Goal: Information Seeking & Learning: Learn about a topic

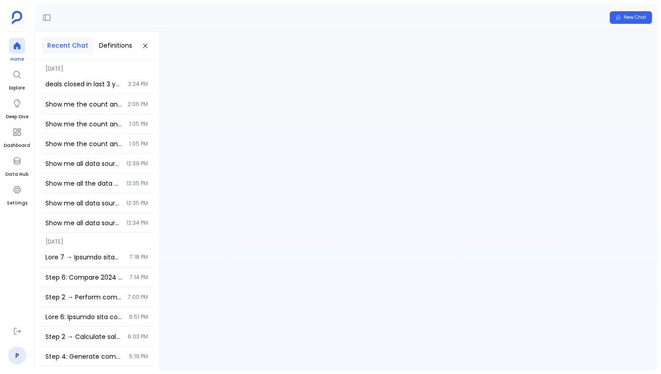
click at [11, 50] on div at bounding box center [17, 46] width 16 height 16
click at [63, 75] on div "deals closed in last 3 years. Take created date and closed date column 2:24 PM" at bounding box center [96, 84] width 113 height 20
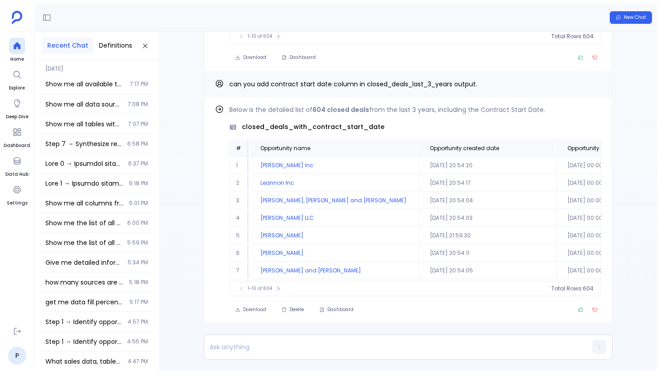
click at [113, 90] on div "Show me all available tables and their column count, grouped by data source 7:1…" at bounding box center [96, 84] width 113 height 20
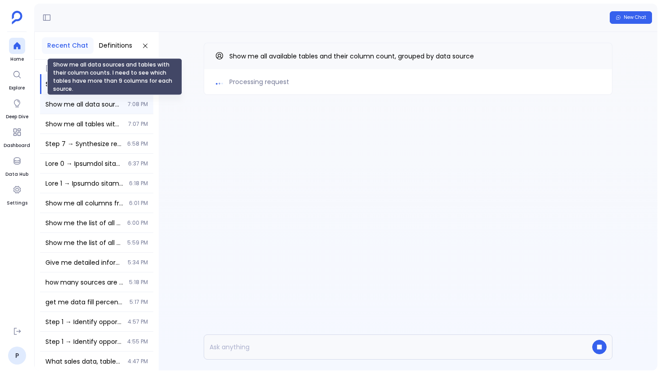
click at [87, 105] on span "Show me all data sources and tables with their column counts. I need to see whi…" at bounding box center [83, 104] width 77 height 9
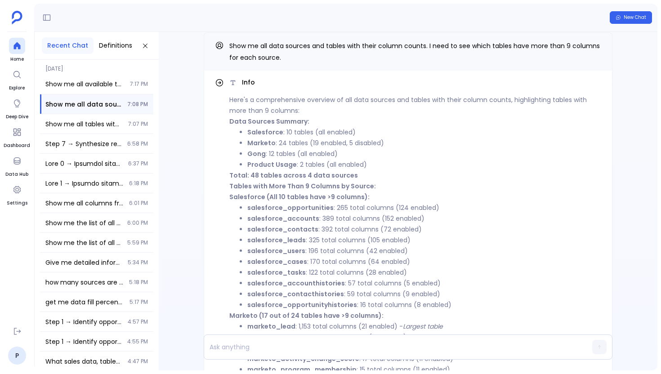
scroll to position [-297, 0]
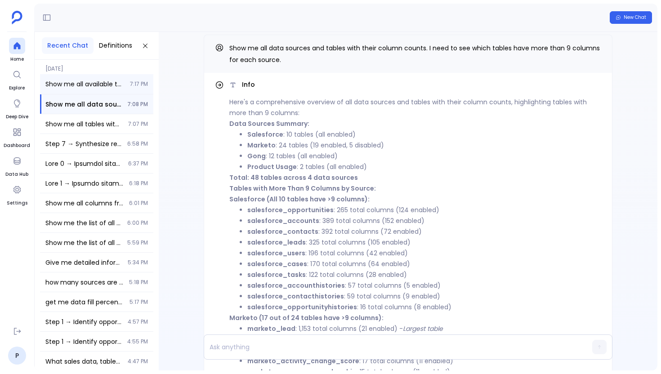
click at [116, 77] on div "Show me all available tables and their column count, grouped by data source 7:1…" at bounding box center [96, 84] width 113 height 20
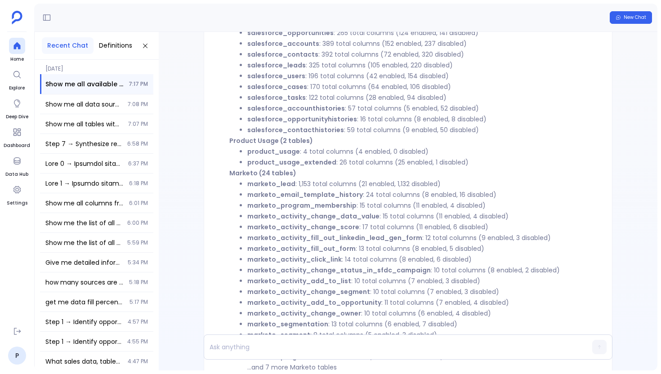
scroll to position [-253, 0]
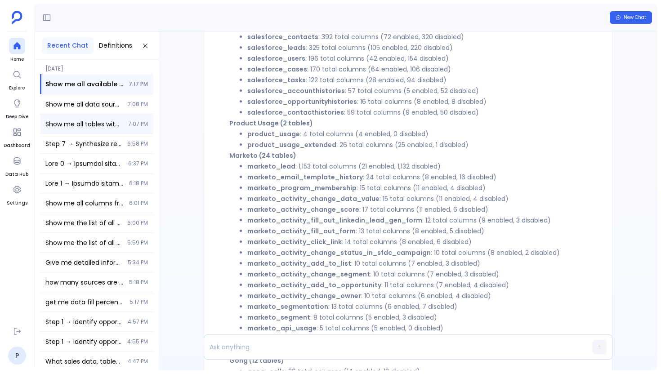
click at [111, 128] on span "Show me all tables with their column counts, specifically list tables that have…" at bounding box center [83, 124] width 77 height 9
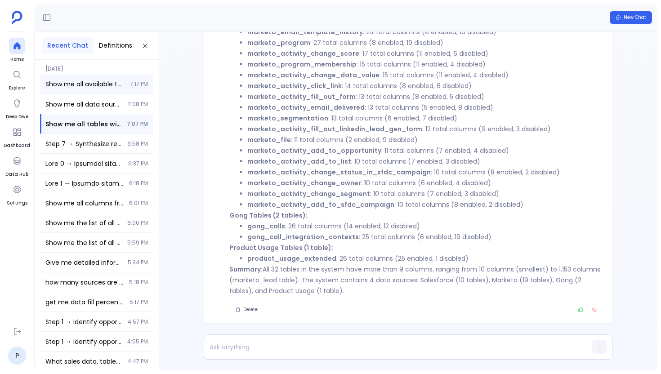
click at [114, 89] on div "Show me all available tables and their column count, grouped by data source 7:1…" at bounding box center [96, 84] width 113 height 20
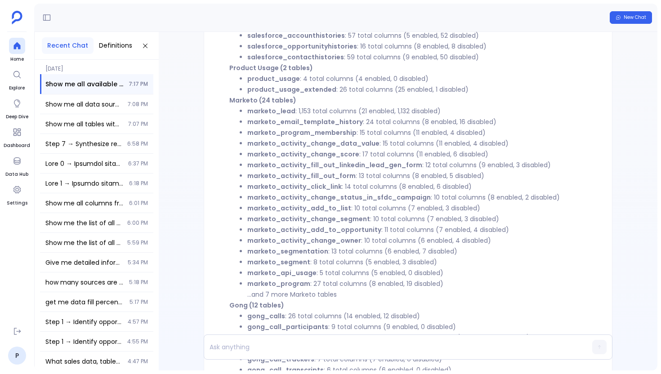
scroll to position [-193, 0]
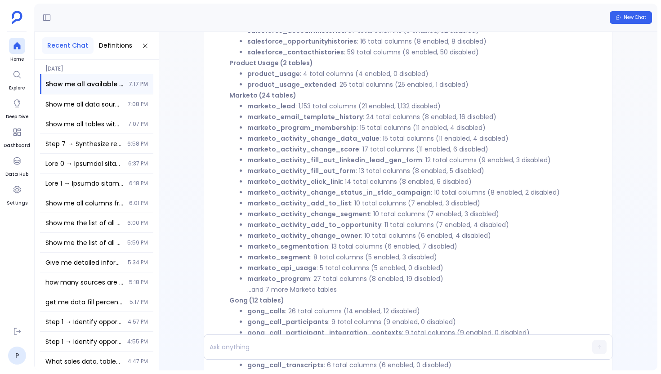
click at [289, 107] on strong "marketo_lead" at bounding box center [271, 106] width 48 height 9
click at [287, 118] on strong "marketo_email_template_history" at bounding box center [305, 116] width 116 height 9
click at [286, 128] on strong "marketo_program_membership" at bounding box center [301, 127] width 109 height 9
click at [285, 143] on strong "marketo_activity_change_data_value" at bounding box center [313, 138] width 132 height 9
click at [284, 149] on strong "marketo_activity_change_score" at bounding box center [303, 149] width 112 height 9
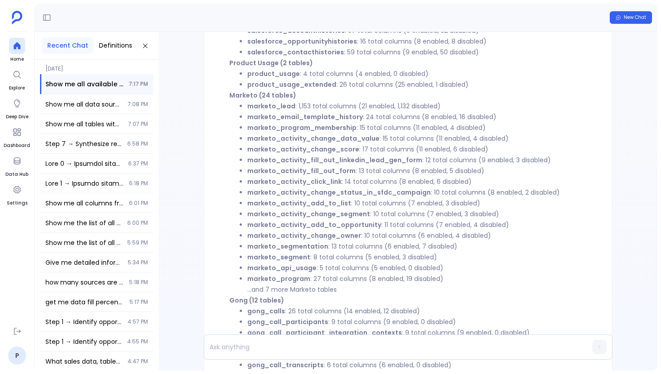
click at [283, 159] on strong "marketo_activity_fill_out_linkedin_lead_gen_form" at bounding box center [334, 160] width 175 height 9
click at [283, 175] on strong "marketo_activity_fill_out_form" at bounding box center [301, 170] width 108 height 9
click at [283, 183] on strong "marketo_activity_click_link" at bounding box center [294, 181] width 94 height 9
click at [283, 192] on strong "marketo_activity_change_status_in_sfdc_campaign" at bounding box center [339, 192] width 184 height 9
click at [283, 206] on strong "marketo_activity_add_to_list" at bounding box center [299, 203] width 104 height 9
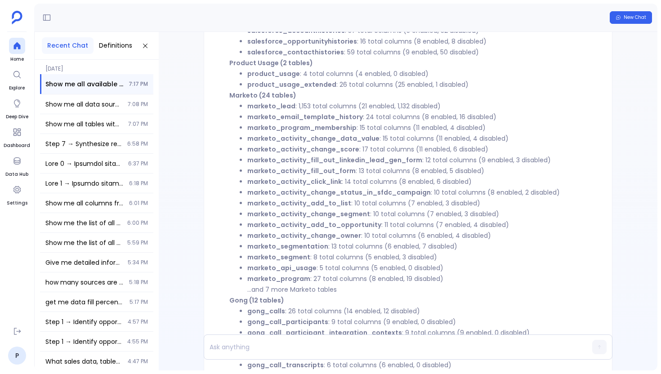
click at [283, 215] on strong "marketo_activity_change_segment" at bounding box center [308, 214] width 123 height 9
click at [283, 227] on strong "marketo_activity_add_to_opportunity" at bounding box center [314, 224] width 134 height 9
click at [283, 235] on strong "marketo_activity_change_owner" at bounding box center [304, 235] width 114 height 9
click at [282, 244] on strong "marketo_segmentation" at bounding box center [287, 246] width 81 height 9
click at [282, 260] on strong "marketo_segment" at bounding box center [278, 257] width 63 height 9
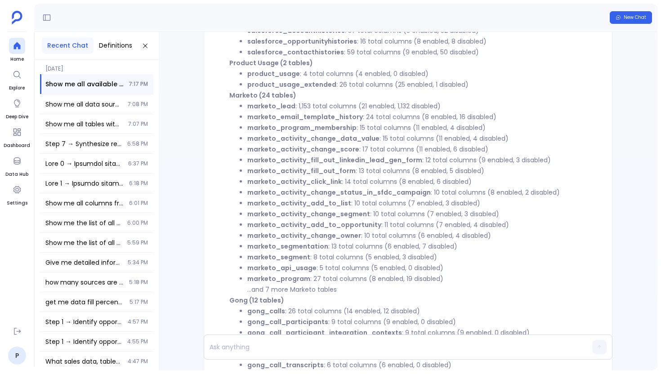
click at [282, 269] on strong "marketo_api_usage" at bounding box center [281, 268] width 69 height 9
click at [282, 280] on strong "marketo_program" at bounding box center [278, 278] width 63 height 9
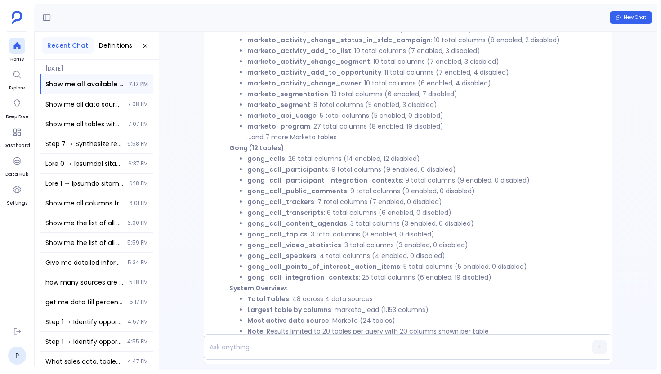
scroll to position [-37, 0]
